Goal: Task Accomplishment & Management: Complete application form

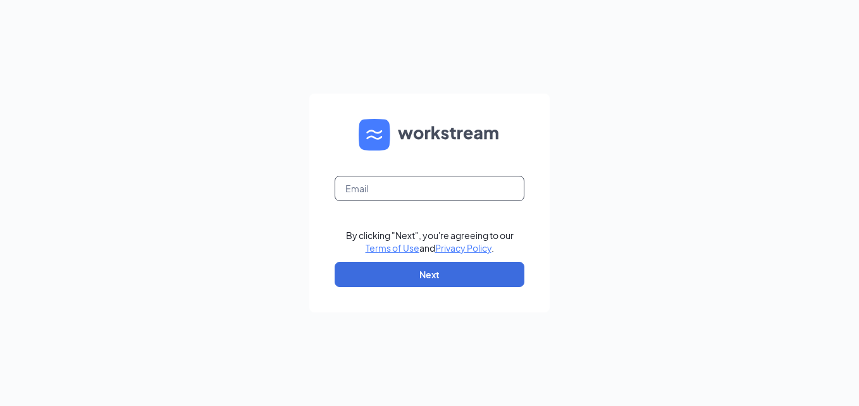
click at [401, 189] on input "text" at bounding box center [430, 188] width 190 height 25
type input "[EMAIL_ADDRESS][DOMAIN_NAME]"
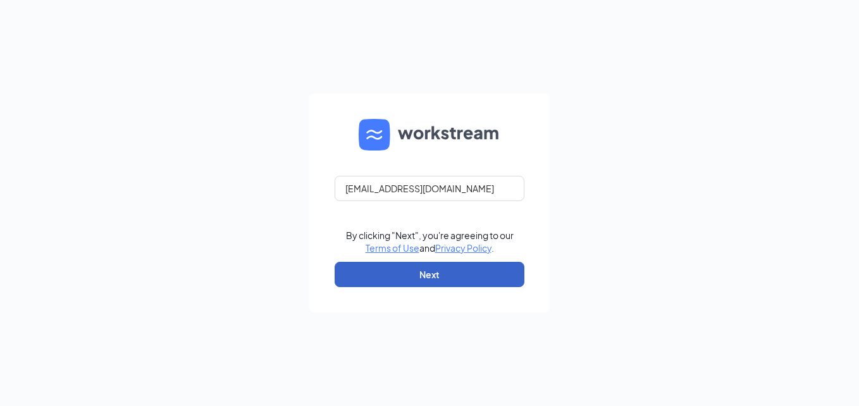
click at [405, 277] on button "Next" at bounding box center [430, 274] width 190 height 25
